Goal: Browse casually: Explore the website without a specific task or goal

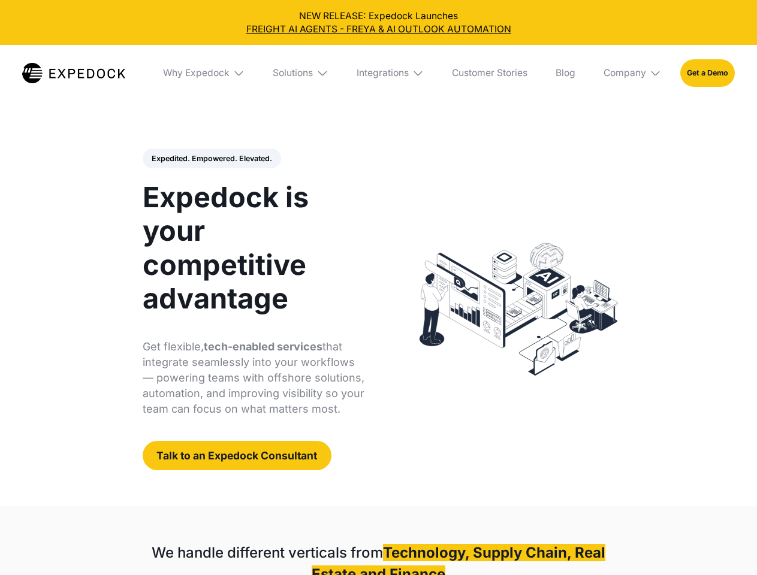
select select
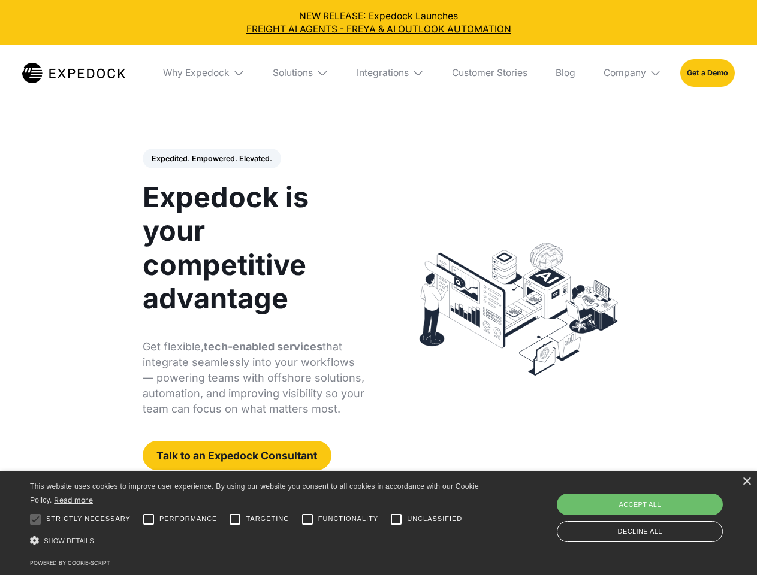
click at [378, 73] on div "Integrations" at bounding box center [383, 73] width 52 height 12
click at [204, 73] on div "Why Expedock" at bounding box center [186, 73] width 67 height 12
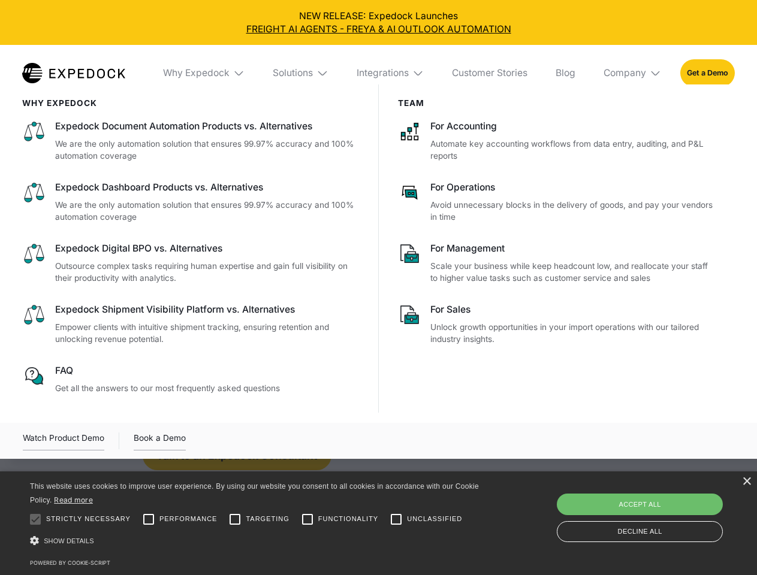
click at [301, 73] on div "Solutions" at bounding box center [293, 73] width 40 height 12
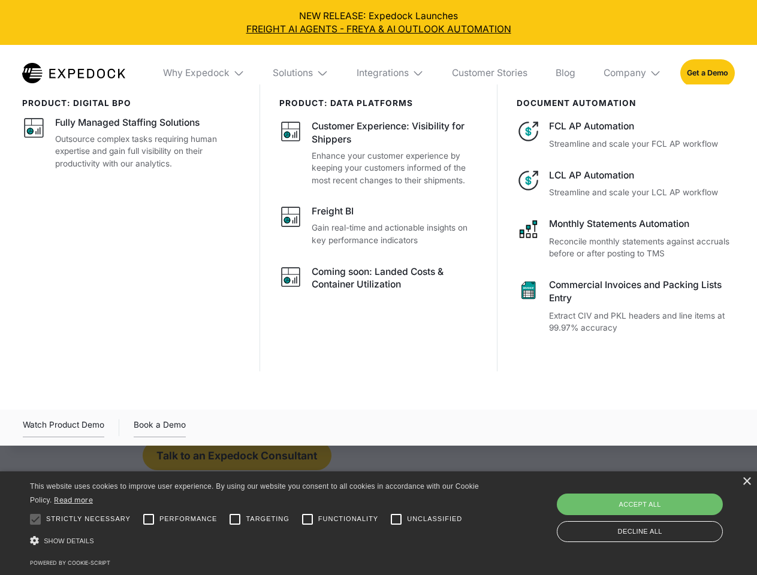
click at [391, 73] on div "Integrations" at bounding box center [383, 73] width 52 height 12
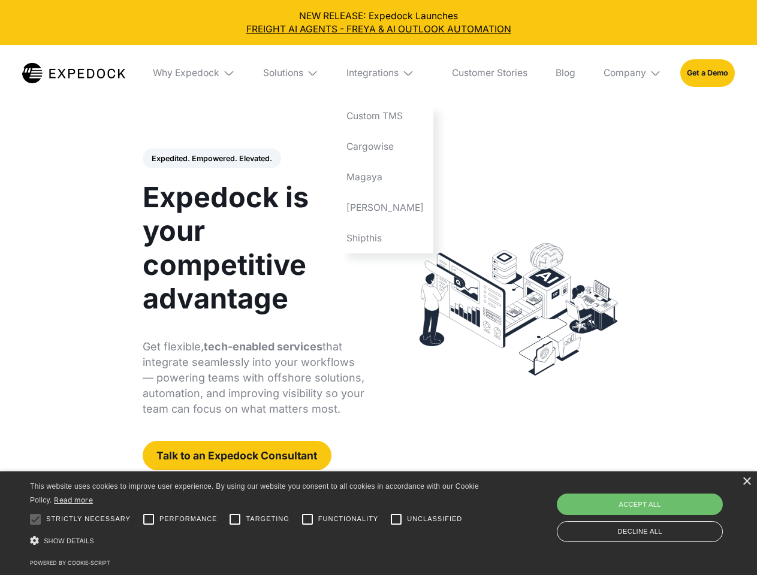
click at [633, 73] on div "Company" at bounding box center [625, 73] width 43 height 12
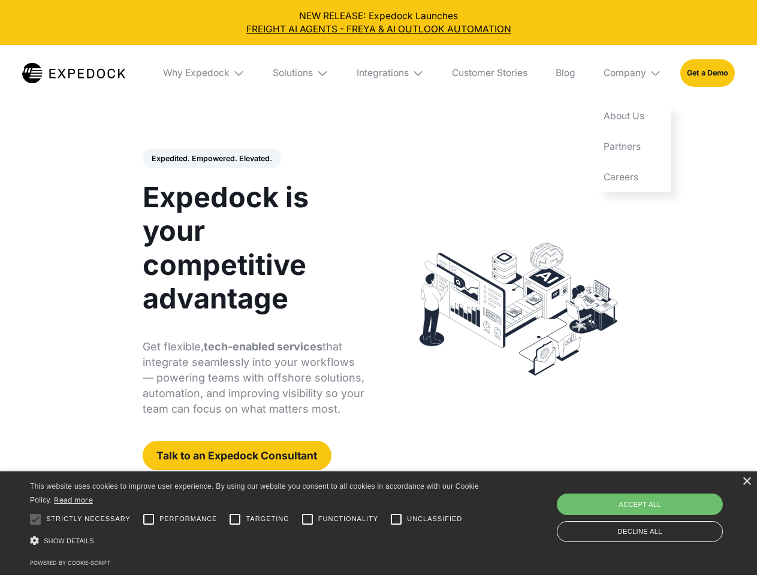
click at [211, 159] on div "Expedited. Empowered. Elevated. Automate Freight Document Extraction at 99.97% …" at bounding box center [254, 310] width 222 height 322
click at [35, 520] on div at bounding box center [35, 520] width 24 height 24
click at [149, 520] on input "Performance" at bounding box center [149, 520] width 24 height 24
checkbox input "true"
click at [235, 520] on input "Targeting" at bounding box center [235, 520] width 24 height 24
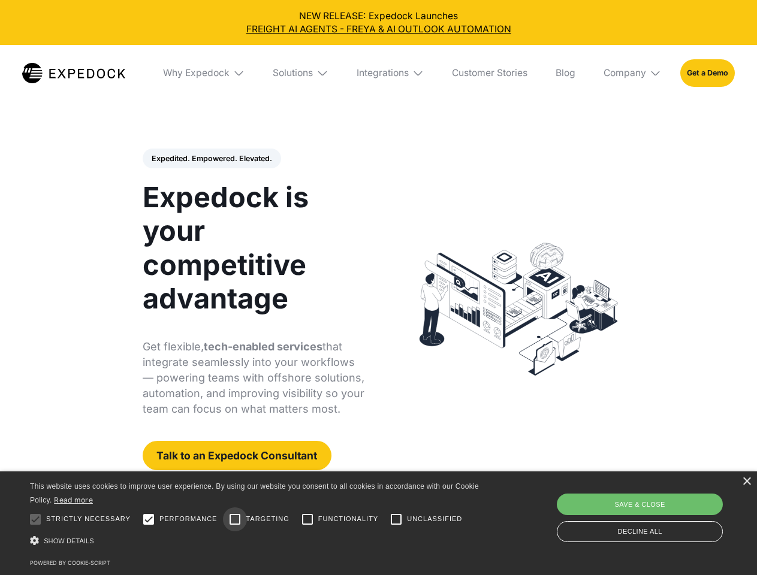
checkbox input "true"
click at [307, 520] on input "Functionality" at bounding box center [307, 520] width 24 height 24
checkbox input "true"
